Goal: Task Accomplishment & Management: Manage account settings

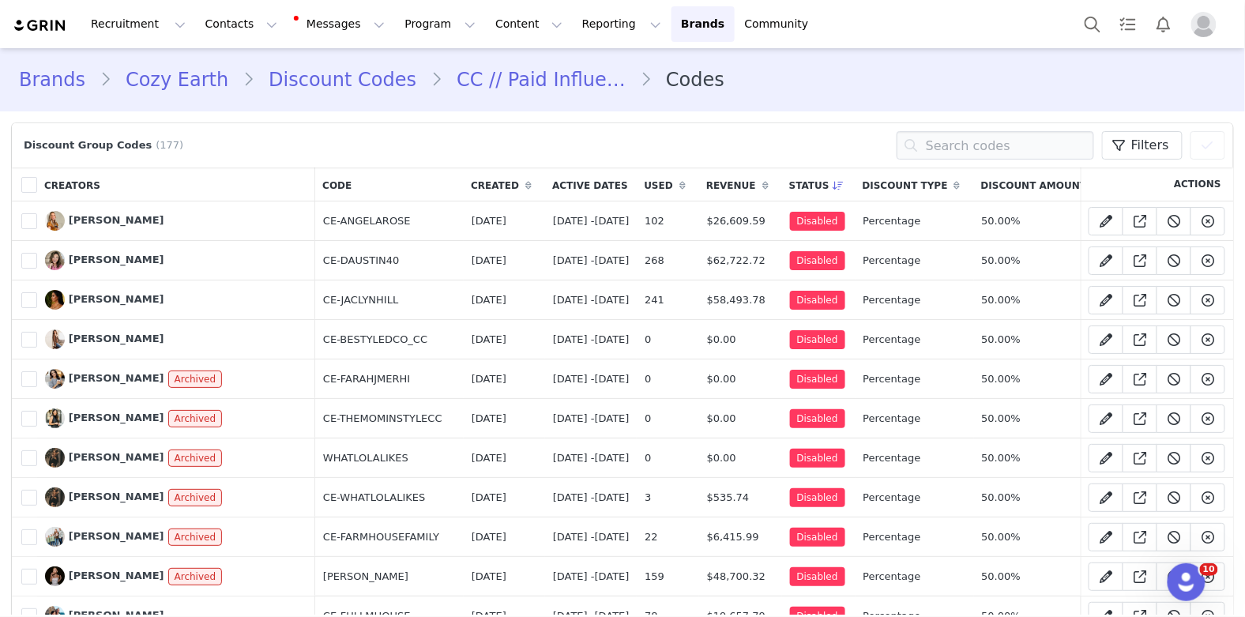
scroll to position [6321, 0]
click at [295, 77] on link "Discount Codes" at bounding box center [342, 80] width 176 height 28
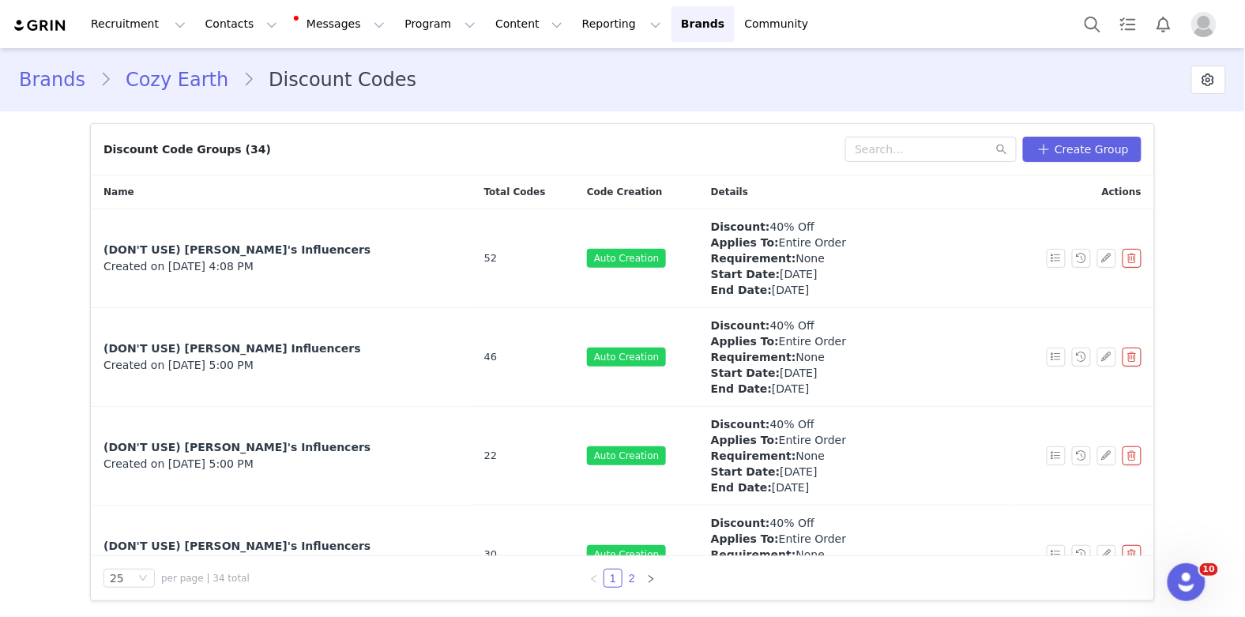
click at [630, 577] on link "2" at bounding box center [631, 577] width 17 height 17
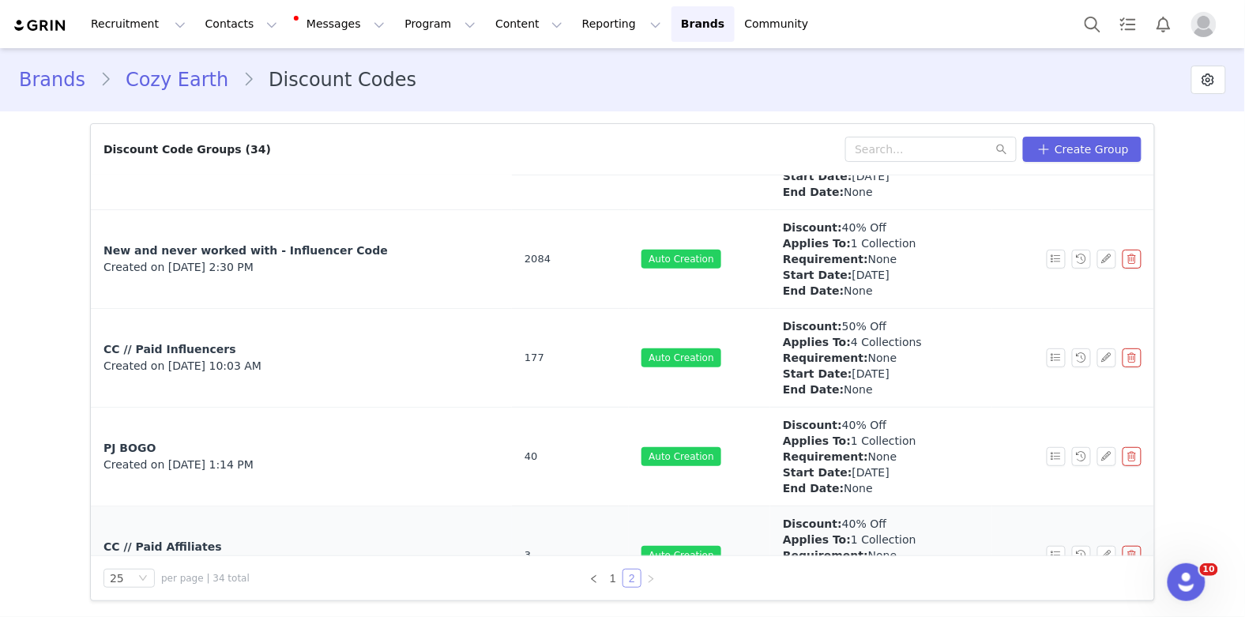
scroll to position [491, 0]
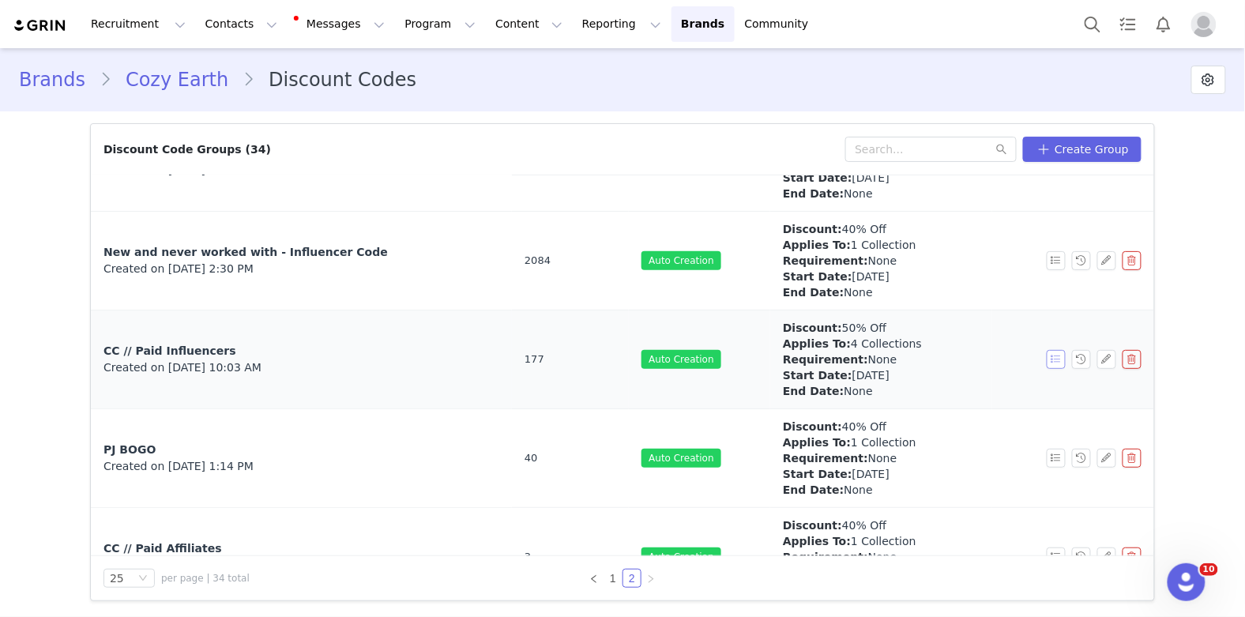
click at [1054, 355] on button "button" at bounding box center [1055, 359] width 19 height 19
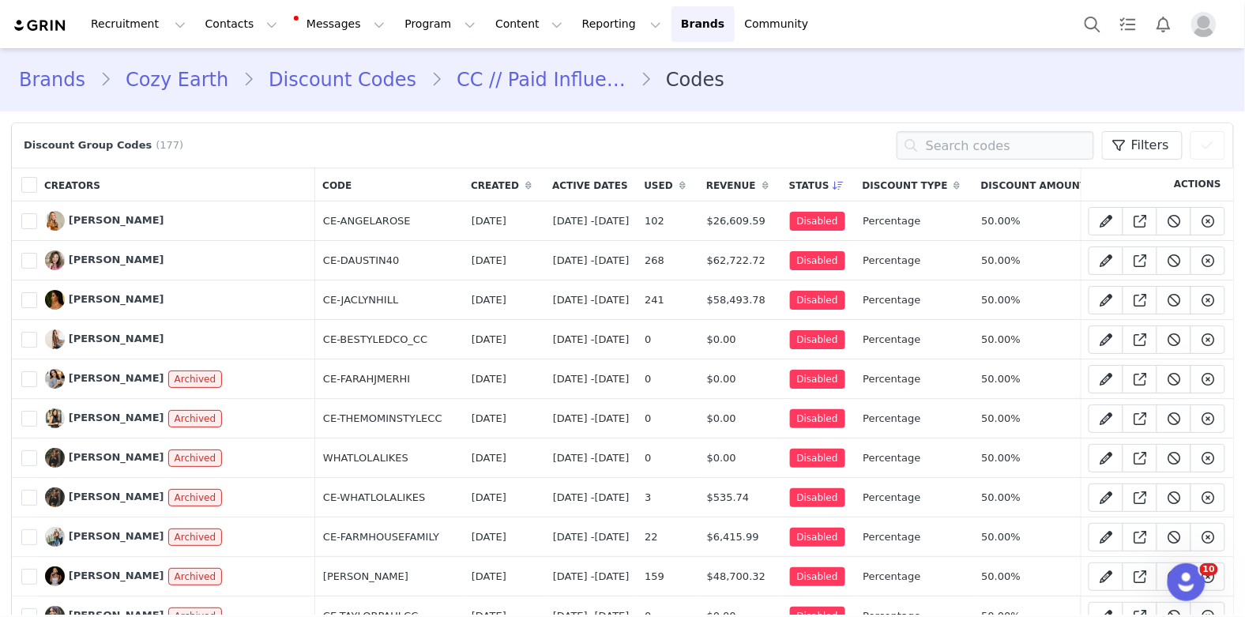
click at [699, 186] on th "Used" at bounding box center [667, 184] width 62 height 34
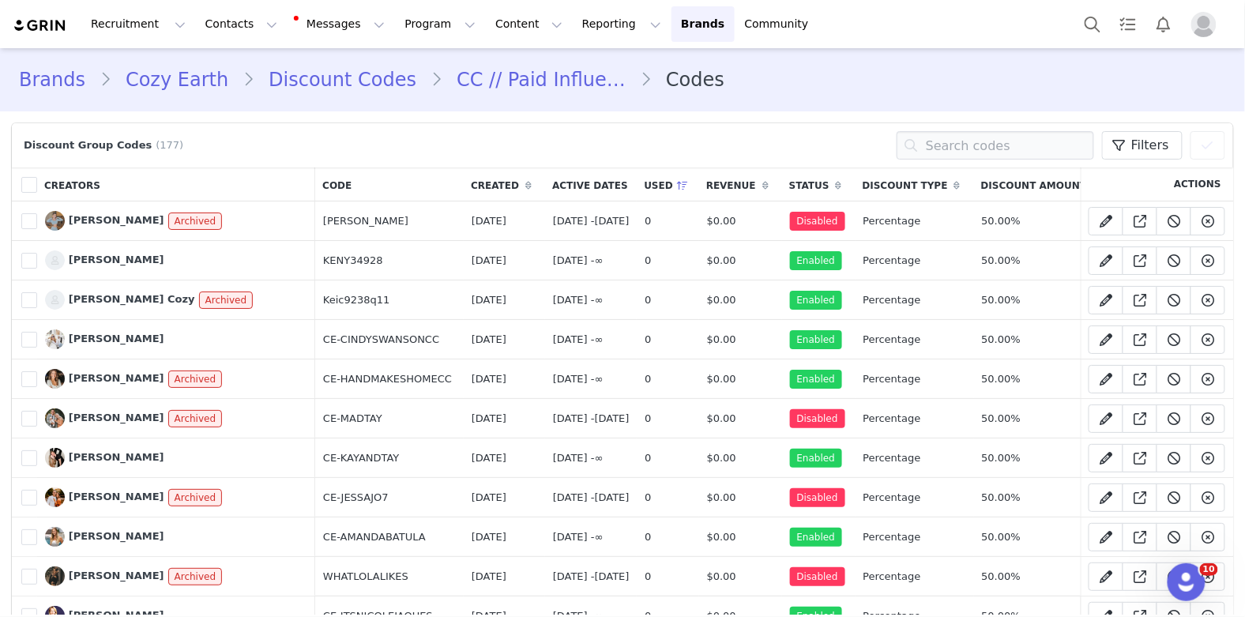
click at [464, 84] on link "CC // Paid Influencers" at bounding box center [540, 80] width 197 height 28
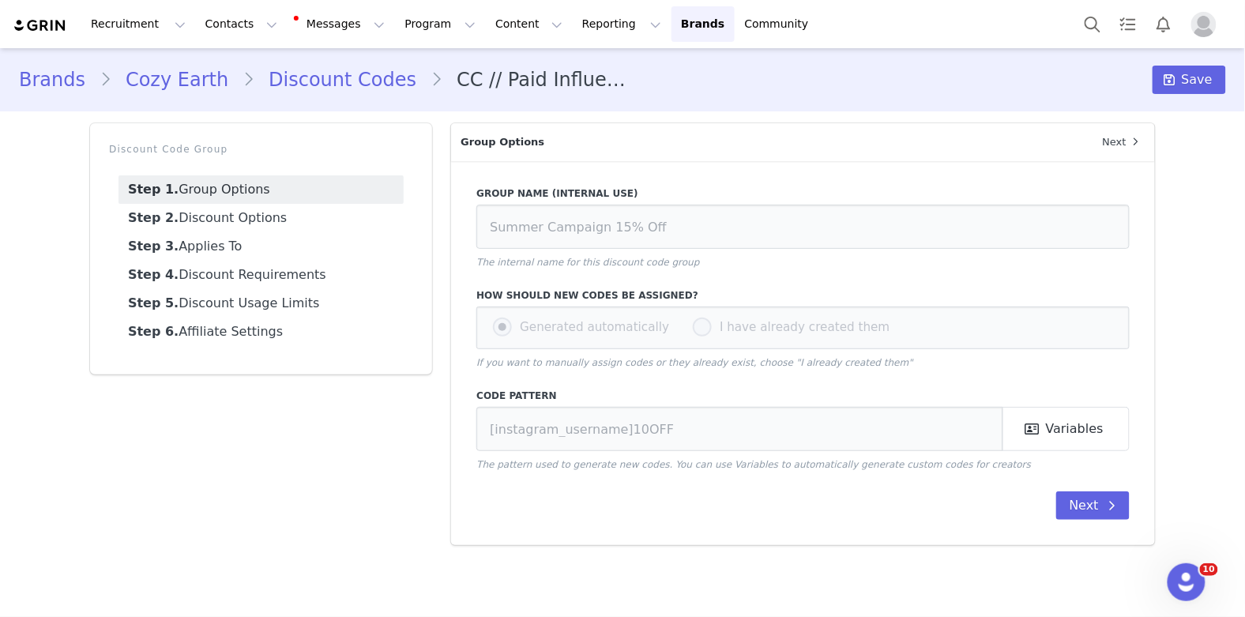
type input "CC // Paid Influencers"
type input "CE-[instagram_username]"
click at [258, 219] on link "Step 2. Discount Options" at bounding box center [260, 218] width 285 height 28
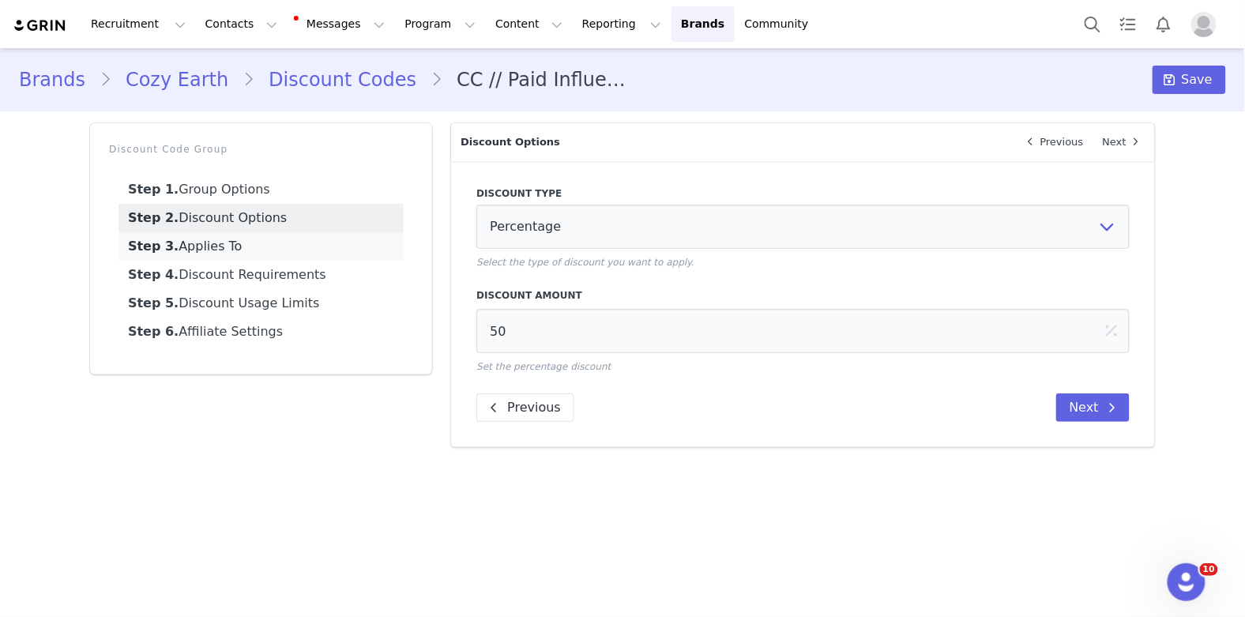
click at [258, 243] on link "Step 3. Applies To" at bounding box center [260, 246] width 285 height 28
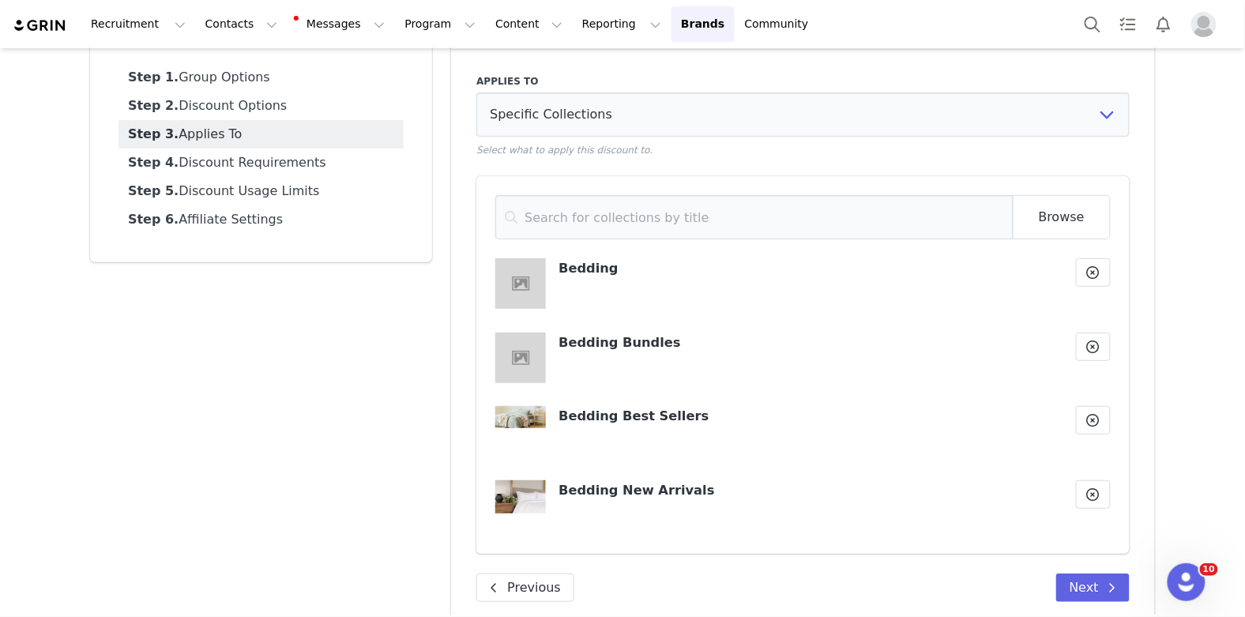
scroll to position [117, 0]
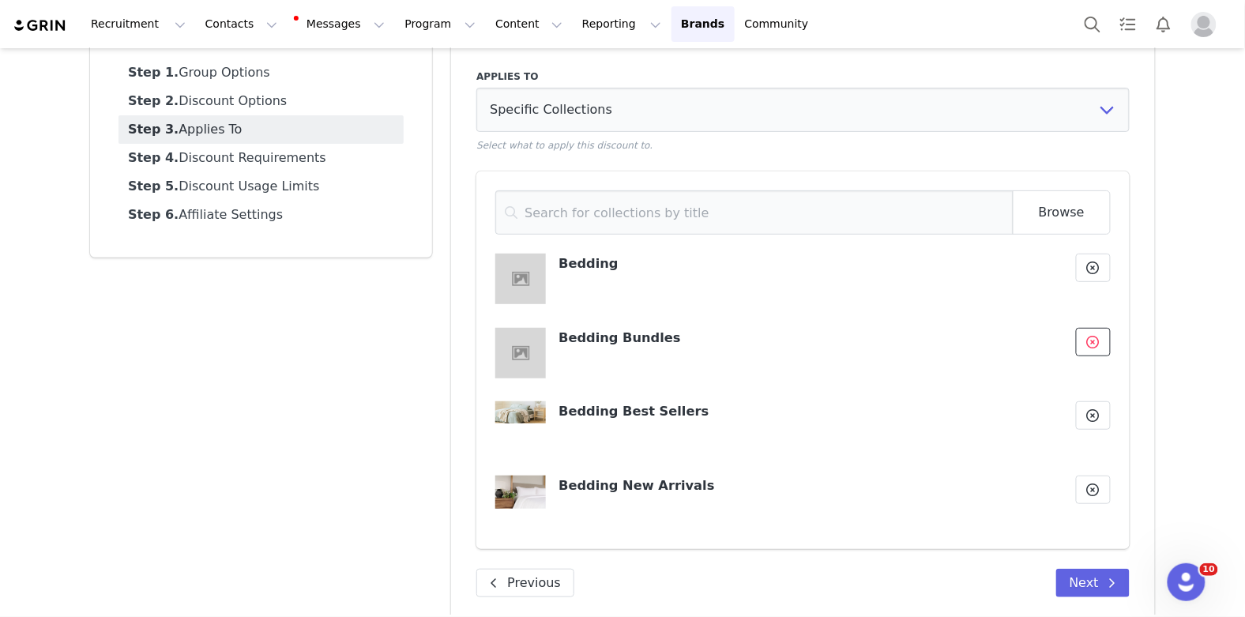
click at [1083, 343] on button at bounding box center [1093, 342] width 35 height 28
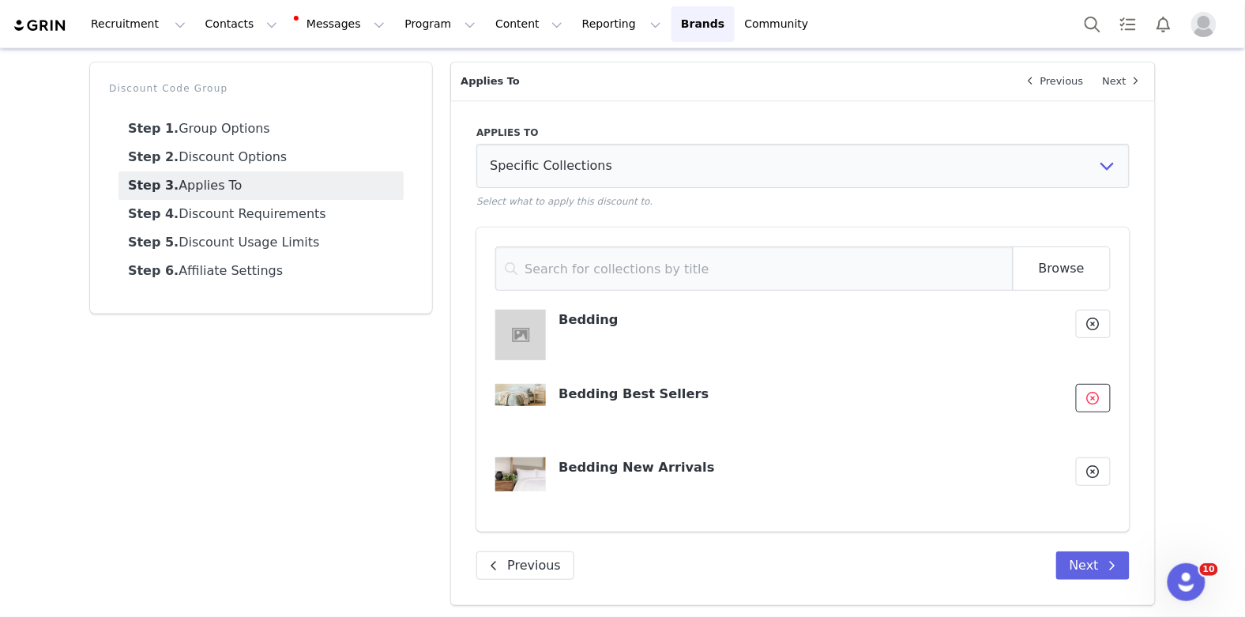
click at [1103, 393] on button at bounding box center [1093, 398] width 35 height 28
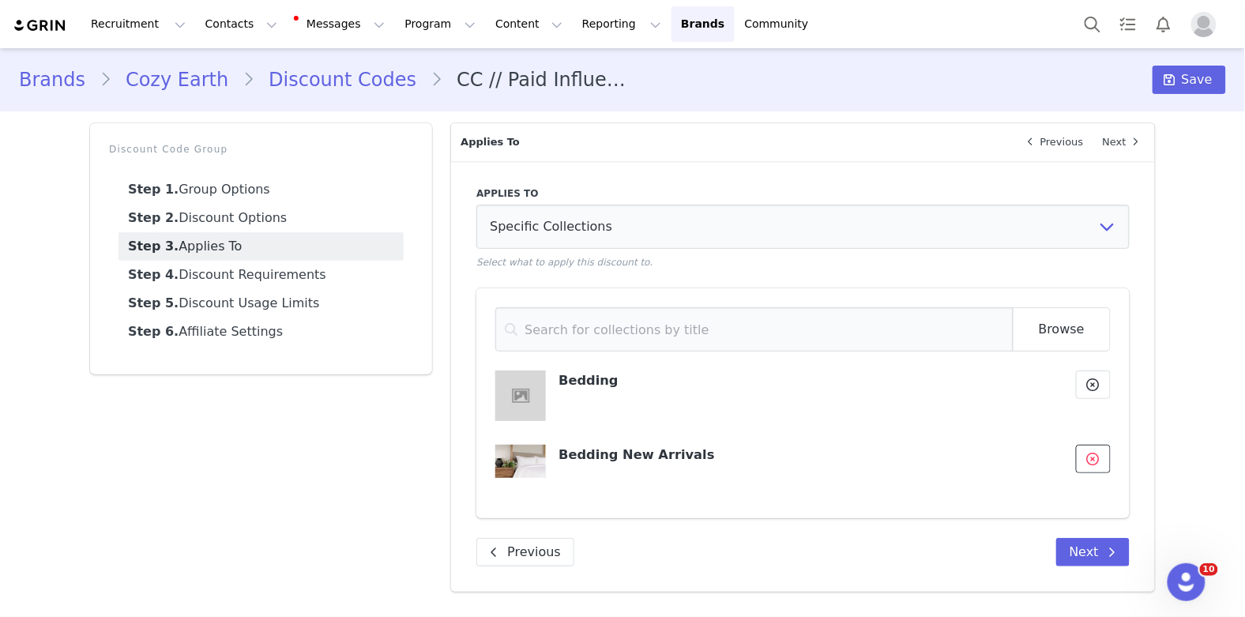
scroll to position [0, 0]
click at [1092, 460] on icon at bounding box center [1093, 458] width 13 height 13
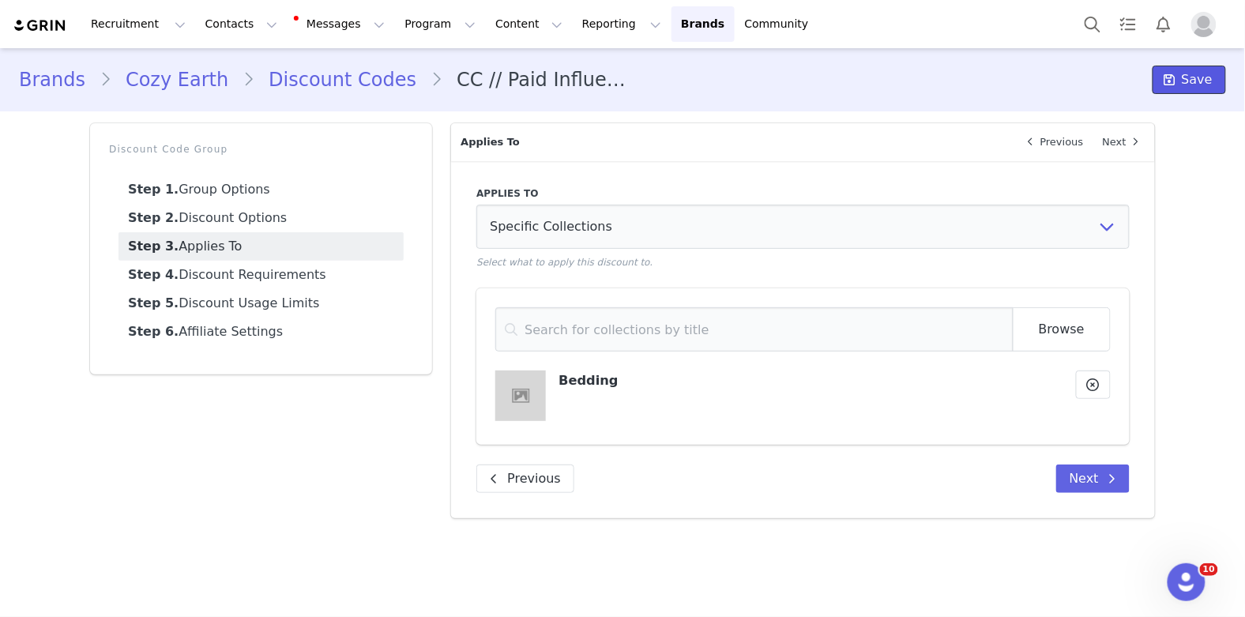
click at [1200, 79] on span "Save" at bounding box center [1196, 79] width 31 height 19
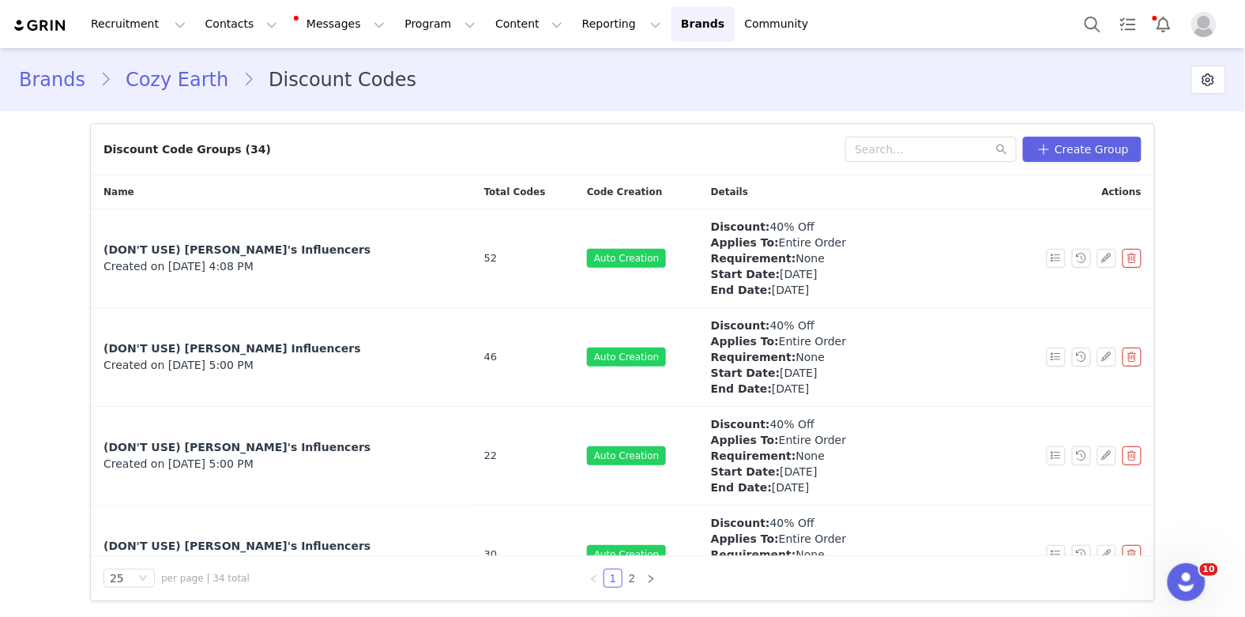
click at [173, 84] on link "Cozy Earth" at bounding box center [176, 80] width 131 height 28
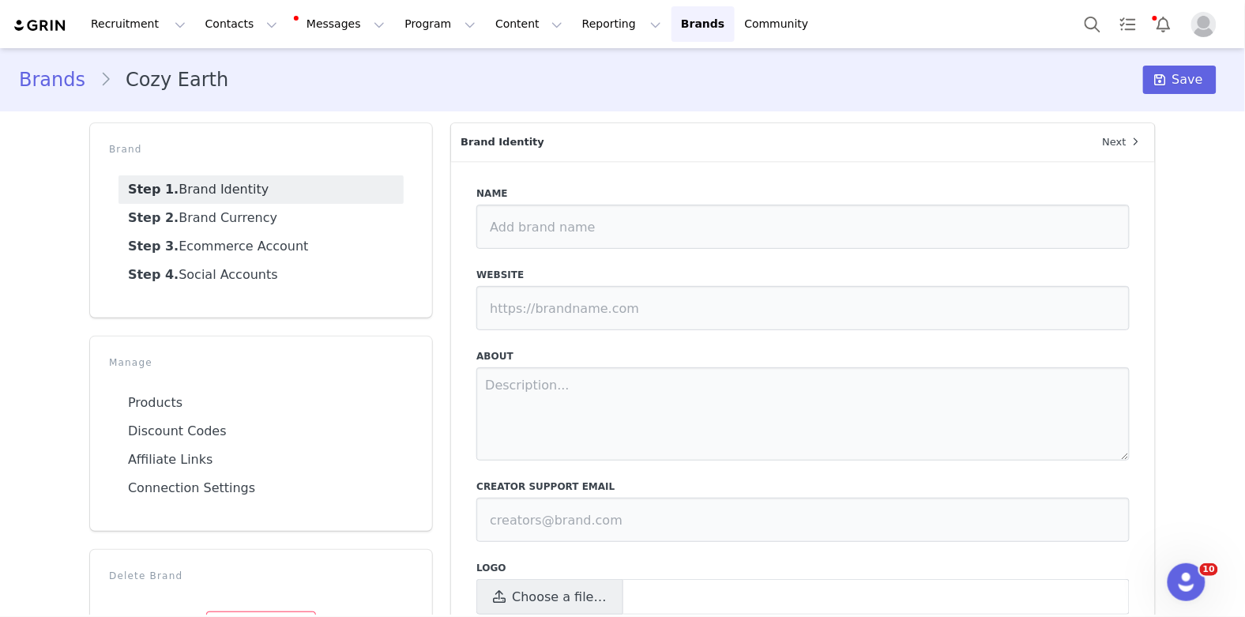
type input "Cozy Earth"
type input "https://cozyearth.com/"
type textarea "Cozy Earth is a Premium Bedding & Loungewear company that specializes in luxury…"
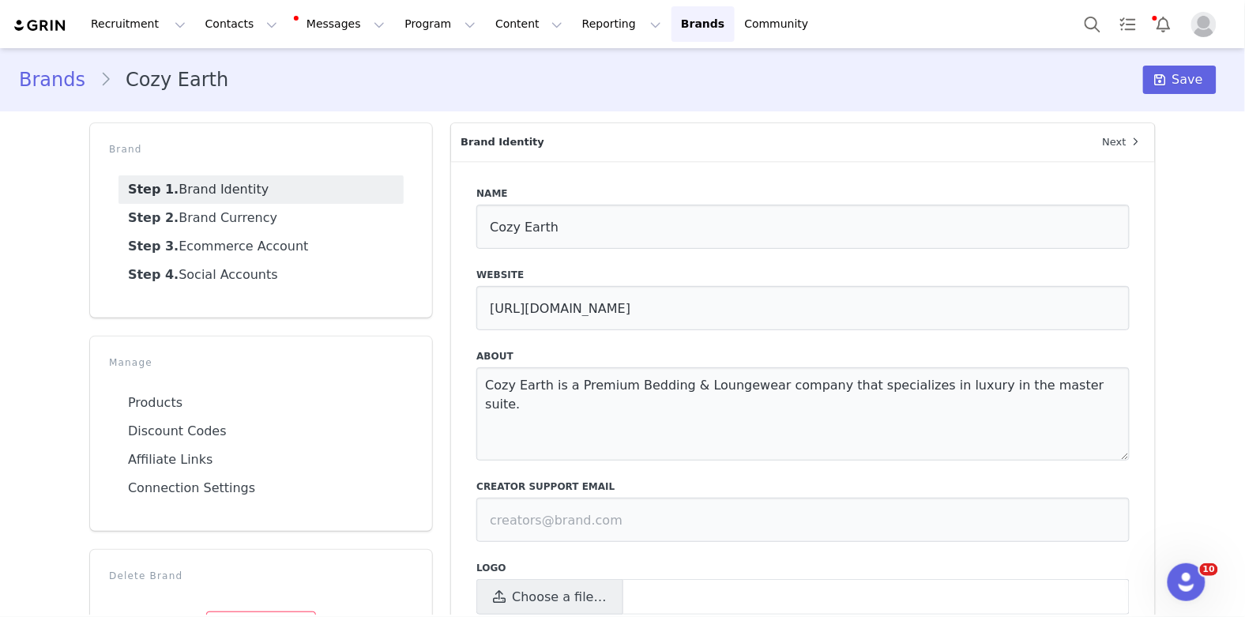
click at [43, 80] on link "Brands" at bounding box center [59, 80] width 81 height 28
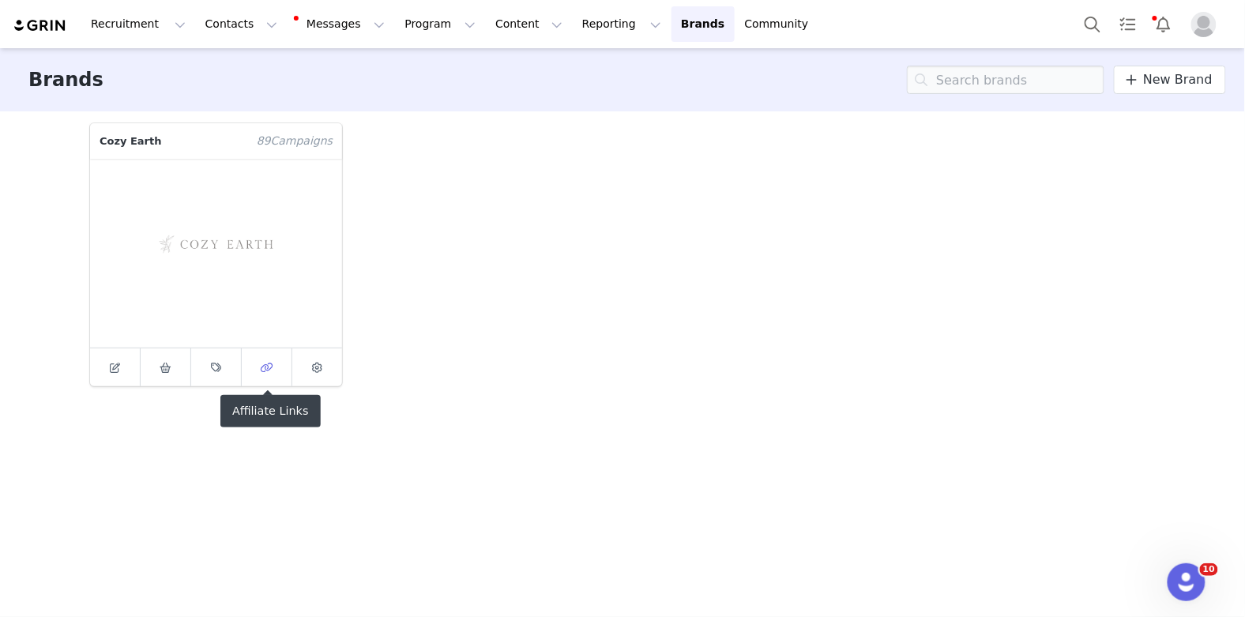
click at [264, 369] on icon at bounding box center [267, 367] width 13 height 10
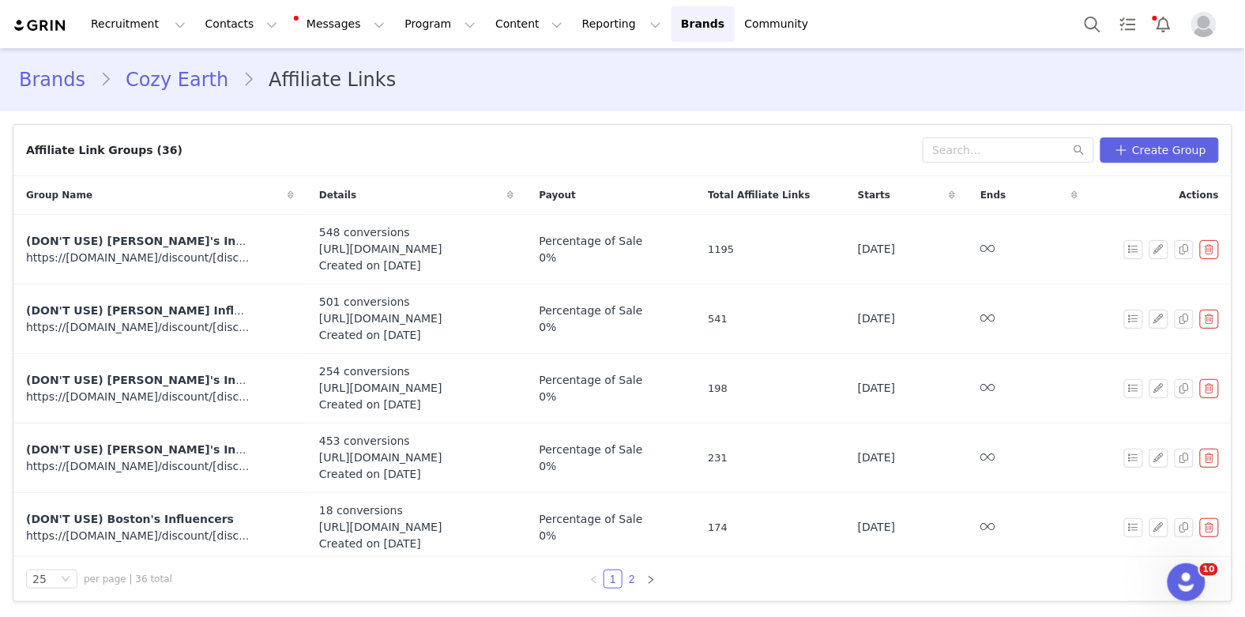
click at [636, 580] on link "2" at bounding box center [631, 578] width 17 height 17
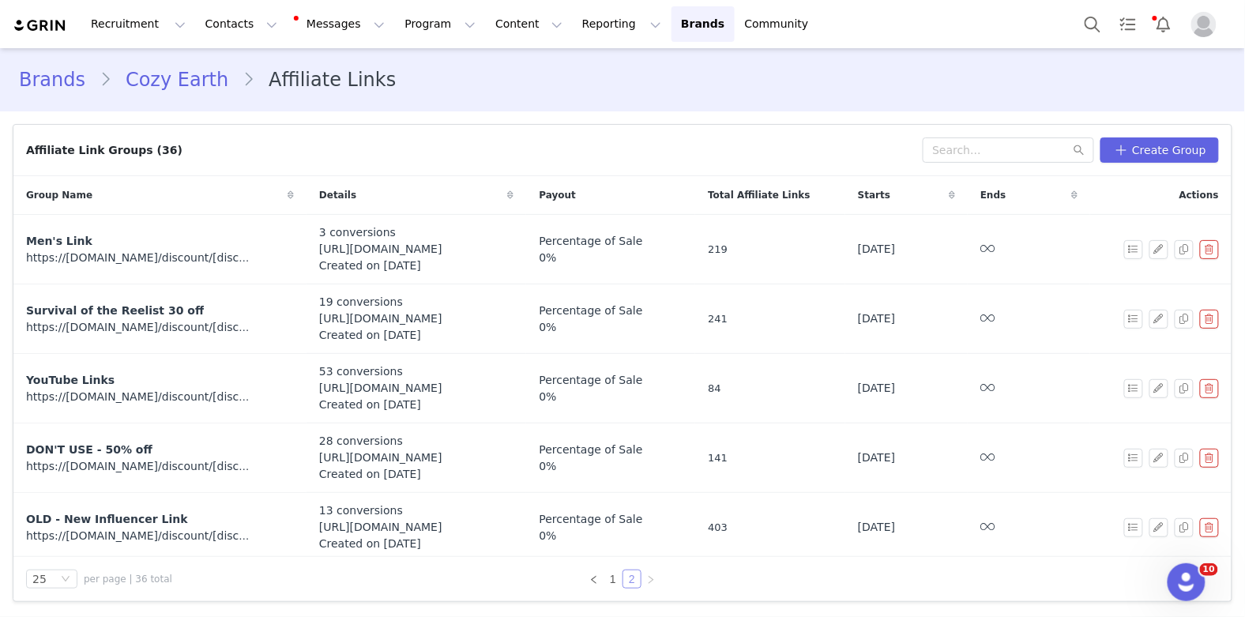
scroll to position [417, 0]
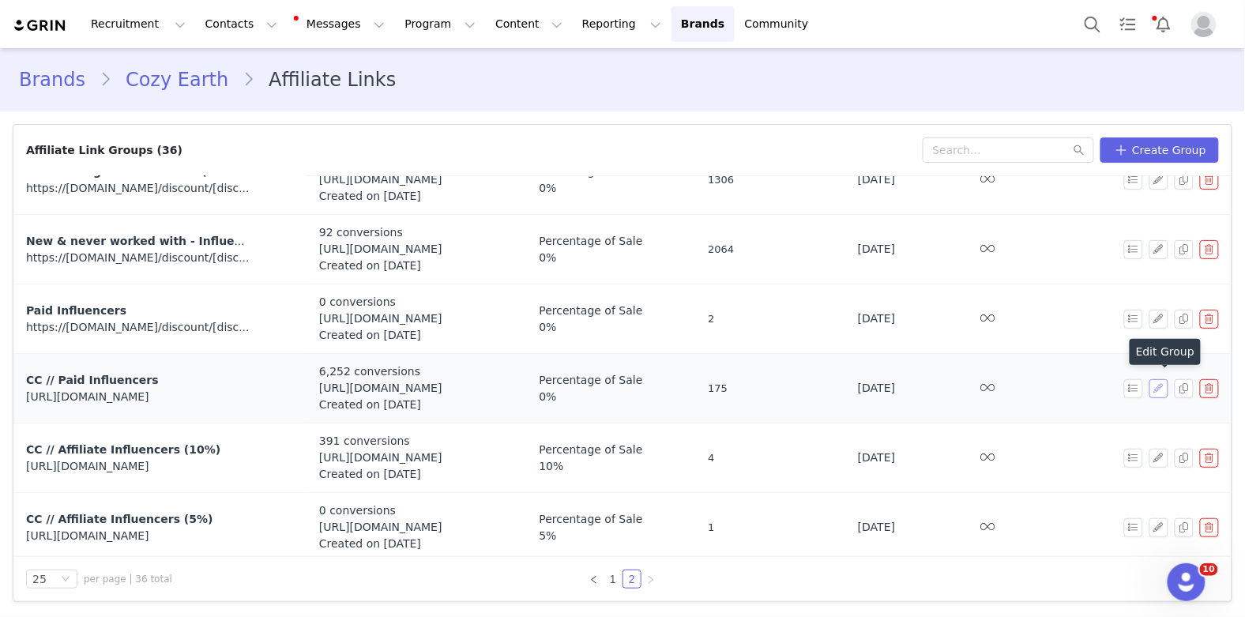
click at [1159, 384] on button "button" at bounding box center [1158, 388] width 19 height 19
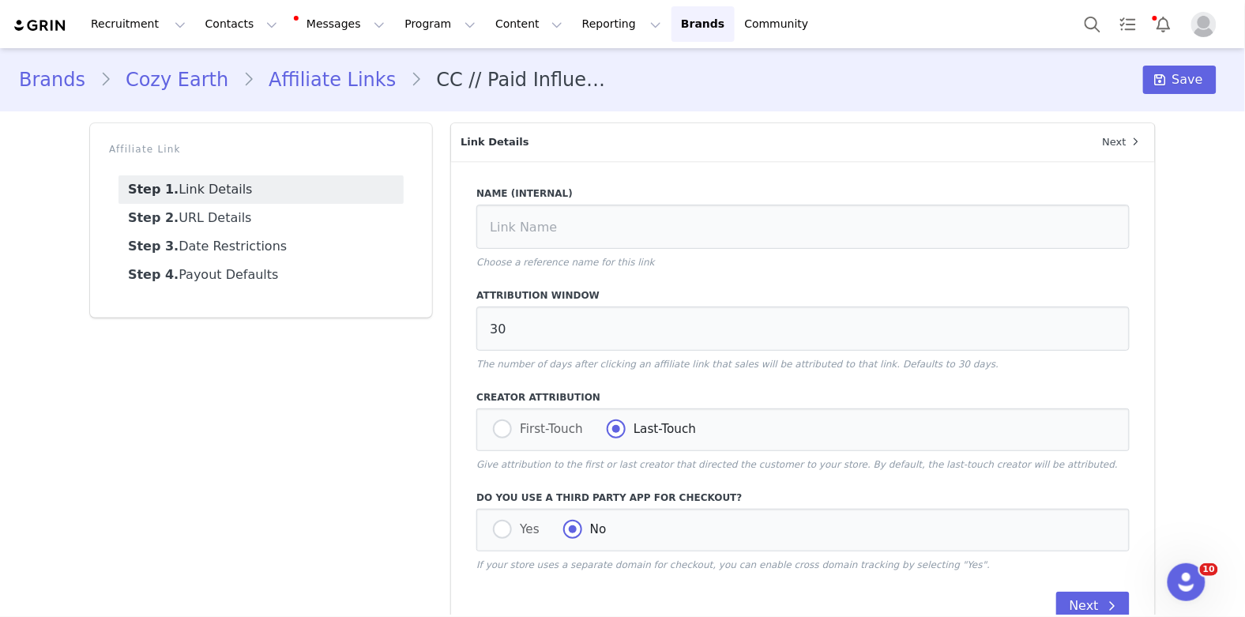
type input "CC // Paid Influencers"
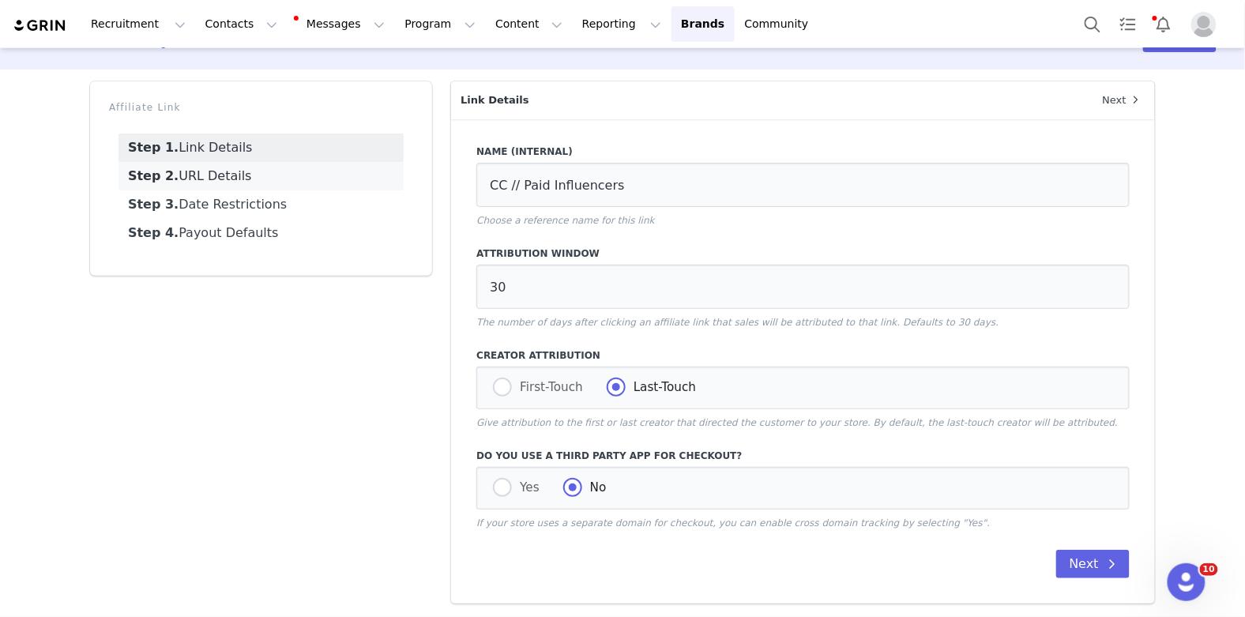
click at [268, 182] on link "Step 2. URL Details" at bounding box center [260, 176] width 285 height 28
select select
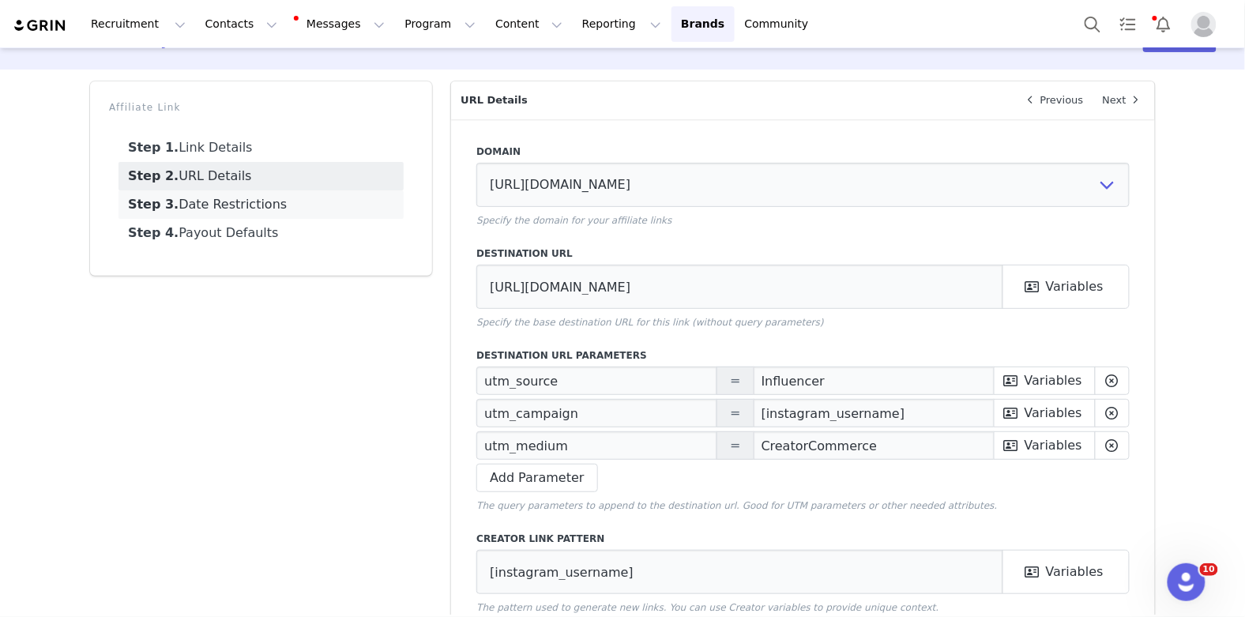
click at [268, 208] on link "Step 3. Date Restrictions" at bounding box center [260, 204] width 285 height 28
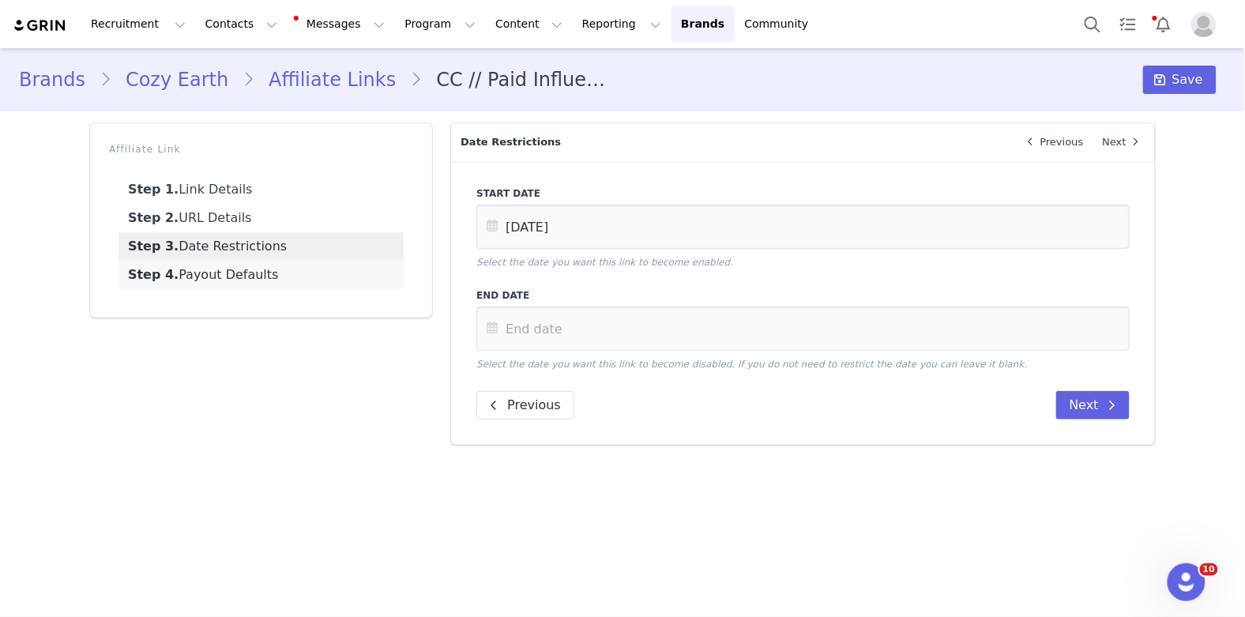
click at [276, 276] on link "Step 4. Payout Defaults" at bounding box center [260, 275] width 285 height 28
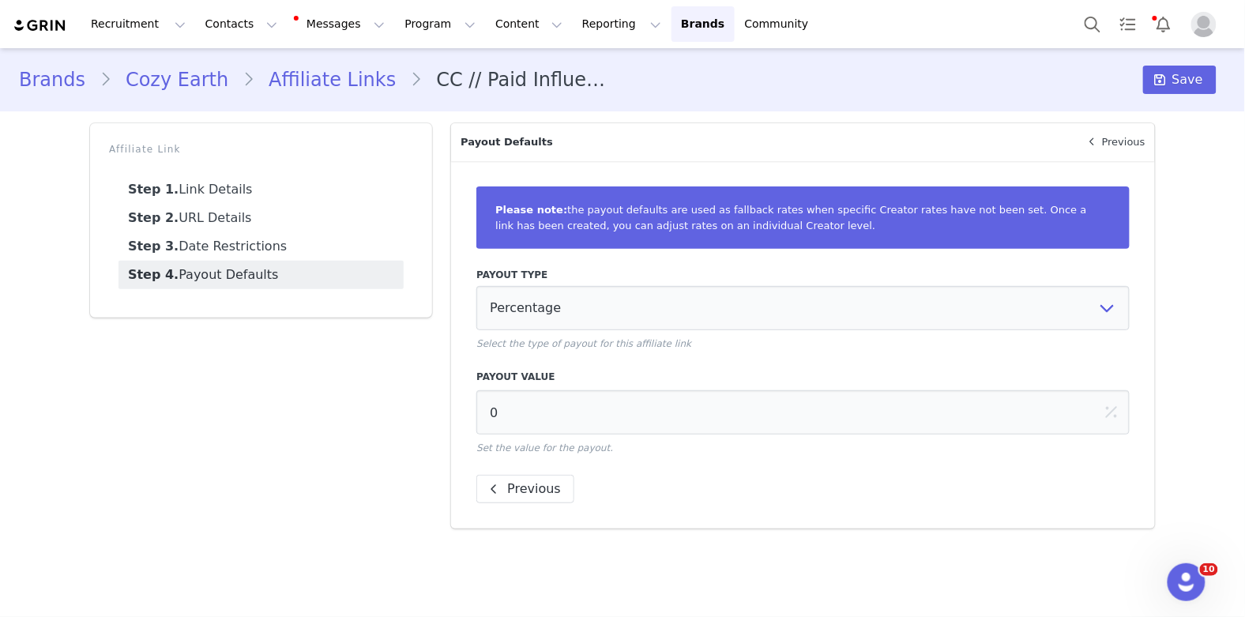
click at [64, 81] on link "Brands" at bounding box center [59, 80] width 81 height 28
